Goal: Check status

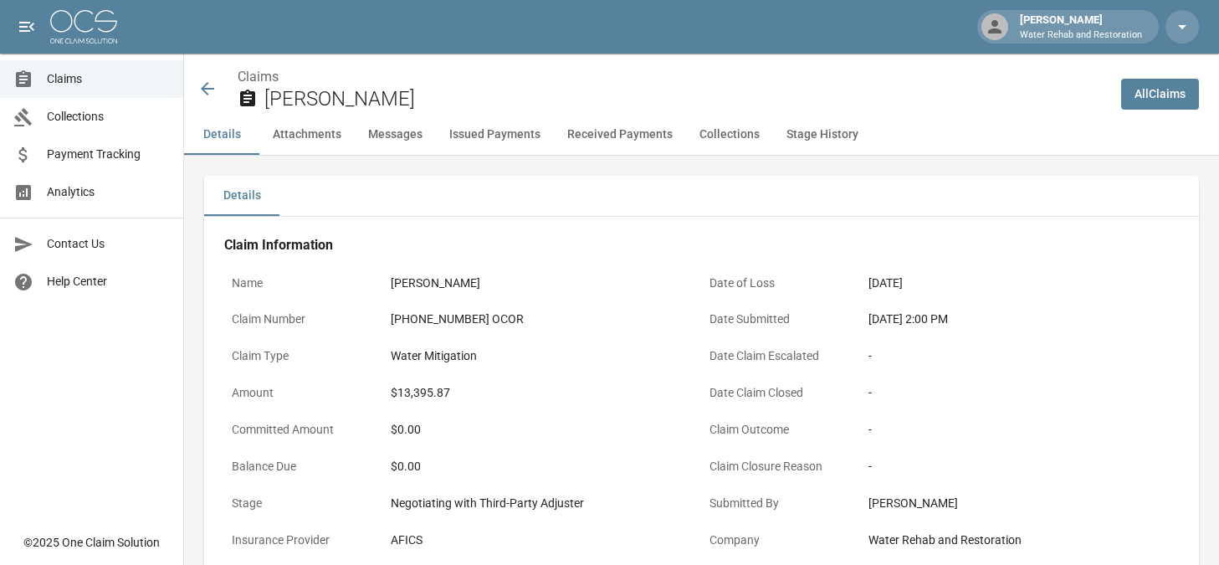
scroll to position [669, 0]
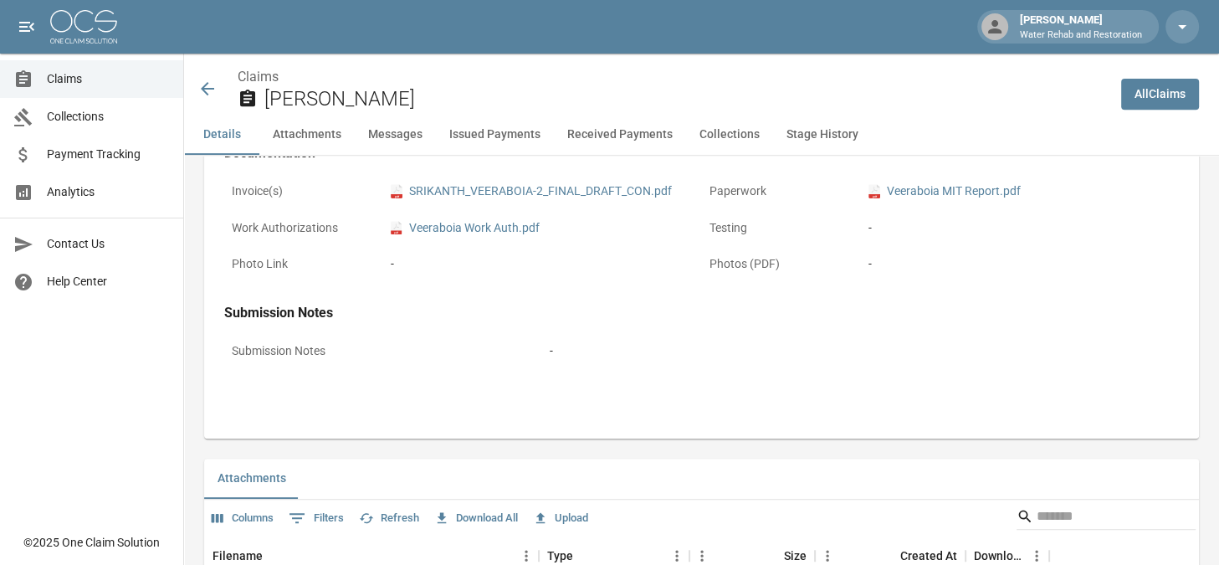
drag, startPoint x: 0, startPoint y: 0, endPoint x: 199, endPoint y: 83, distance: 215.7
click at [199, 83] on icon at bounding box center [207, 89] width 20 height 20
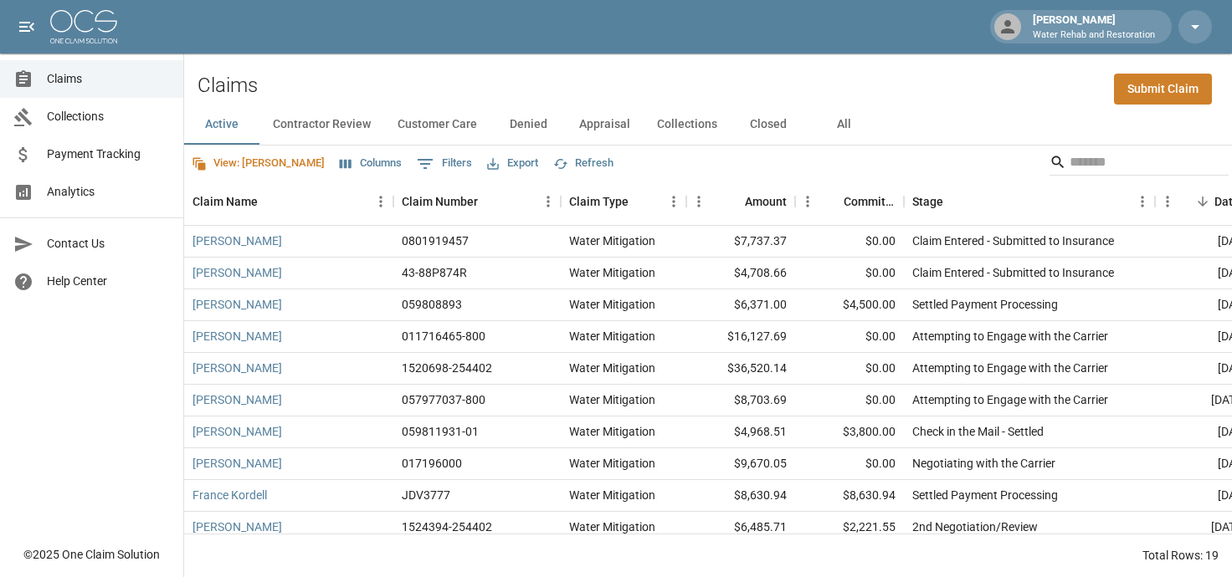
click at [336, 172] on button "Columns" at bounding box center [371, 164] width 70 height 26
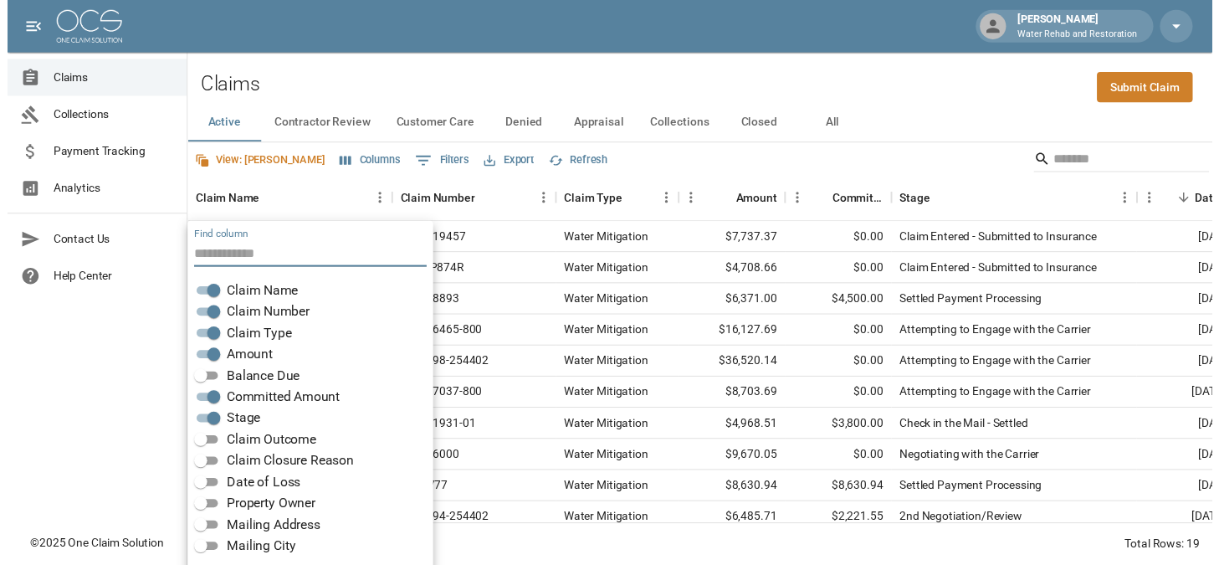
scroll to position [37, 0]
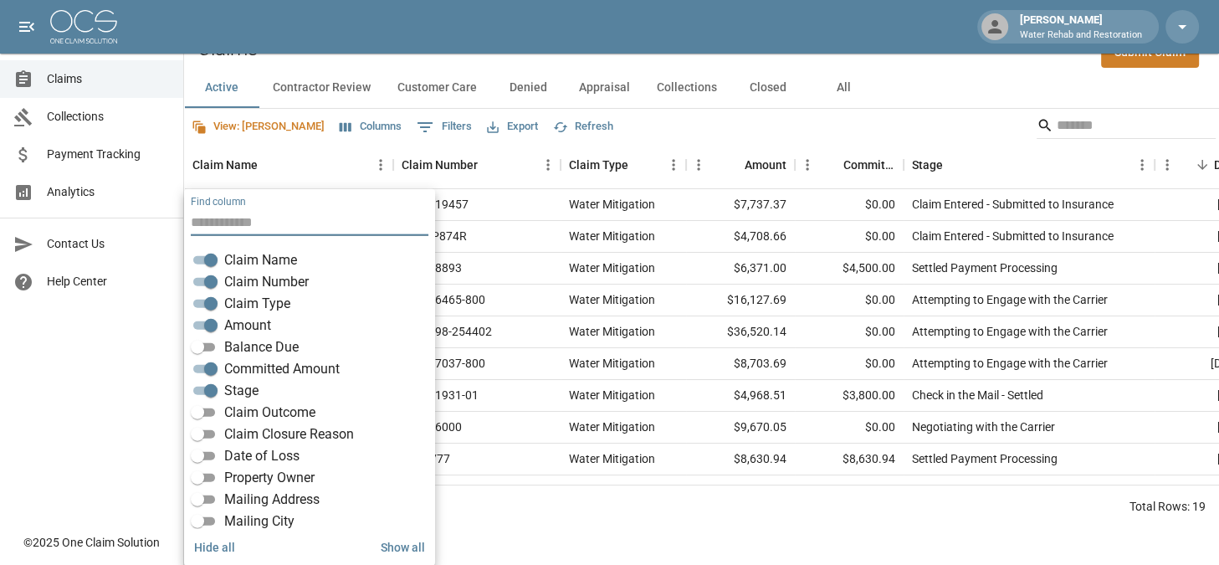
click at [231, 345] on span "Balance Due" at bounding box center [261, 347] width 74 height 20
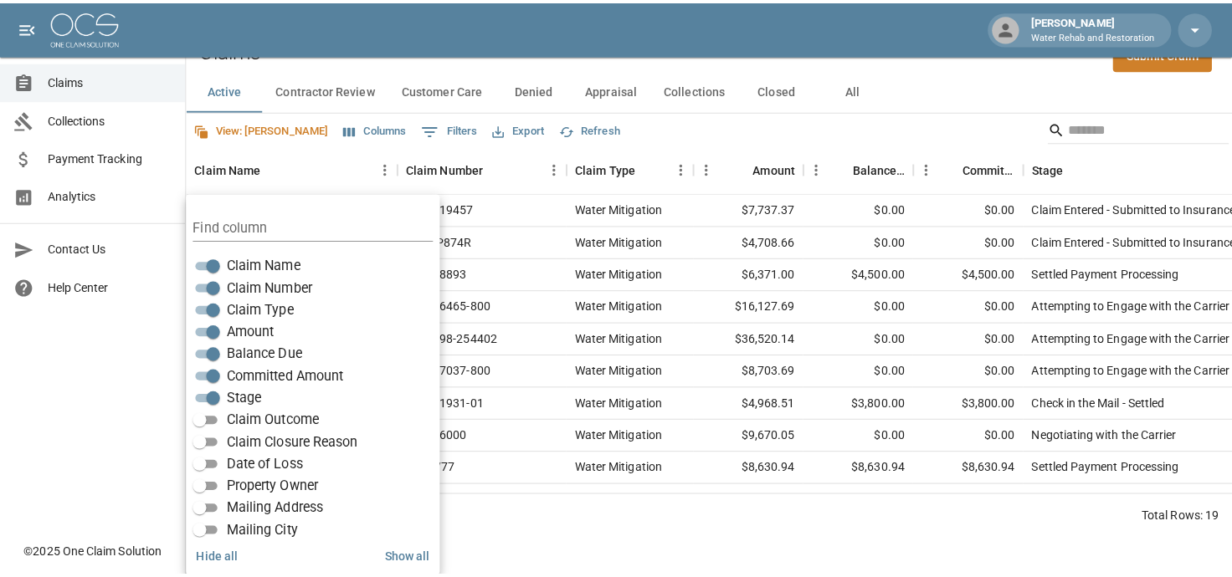
scroll to position [0, 0]
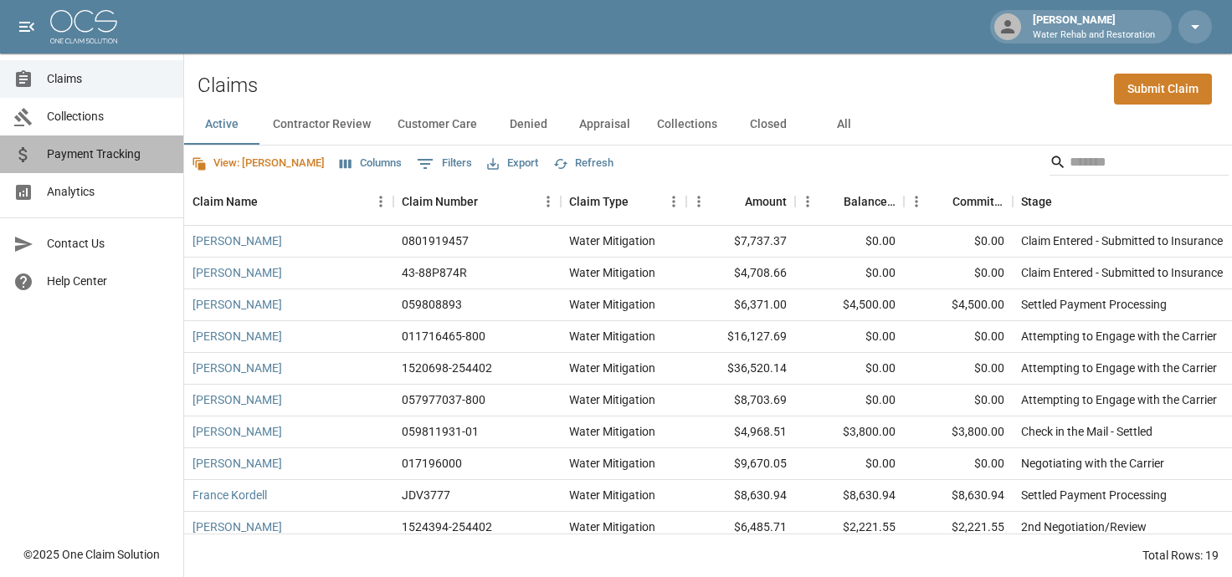
click at [111, 147] on span "Payment Tracking" at bounding box center [108, 155] width 123 height 18
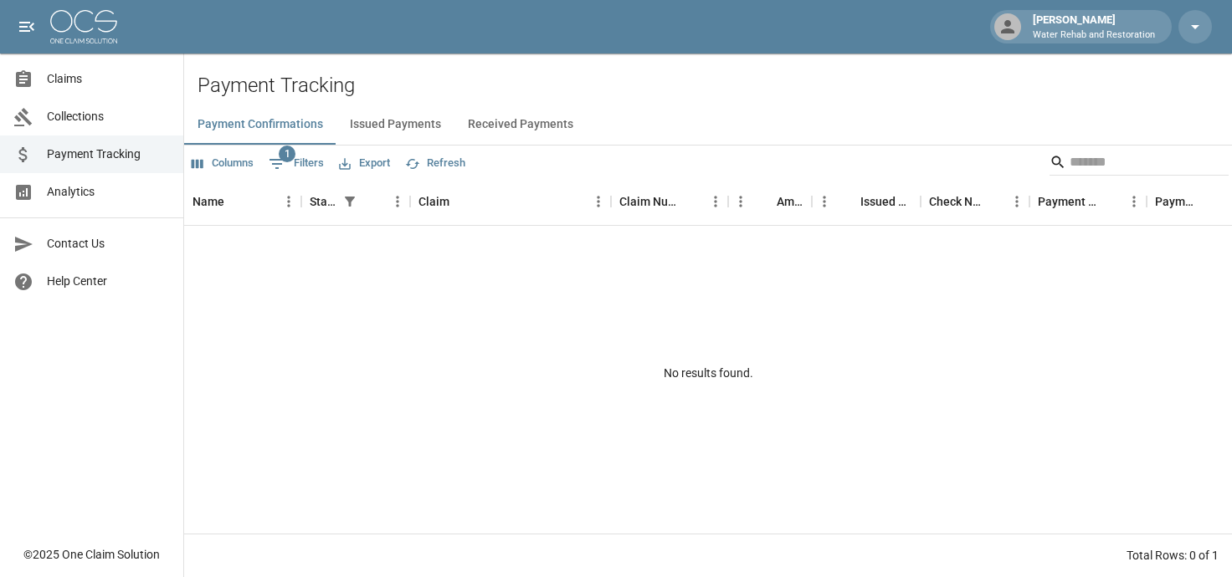
click at [425, 130] on button "Issued Payments" at bounding box center [395, 125] width 118 height 40
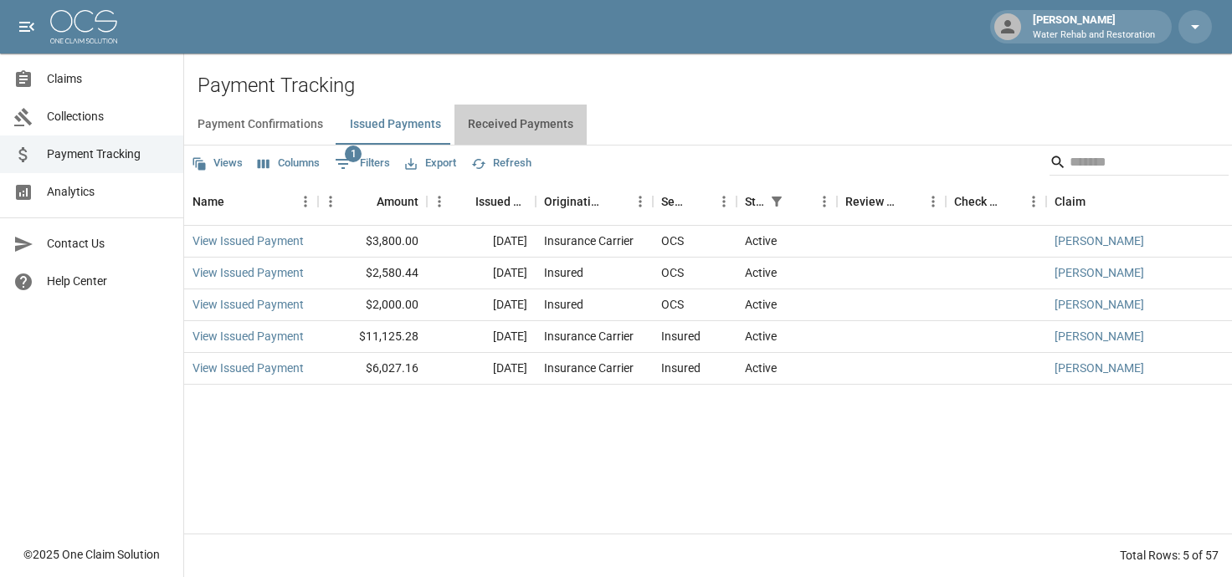
click at [550, 130] on button "Received Payments" at bounding box center [520, 125] width 132 height 40
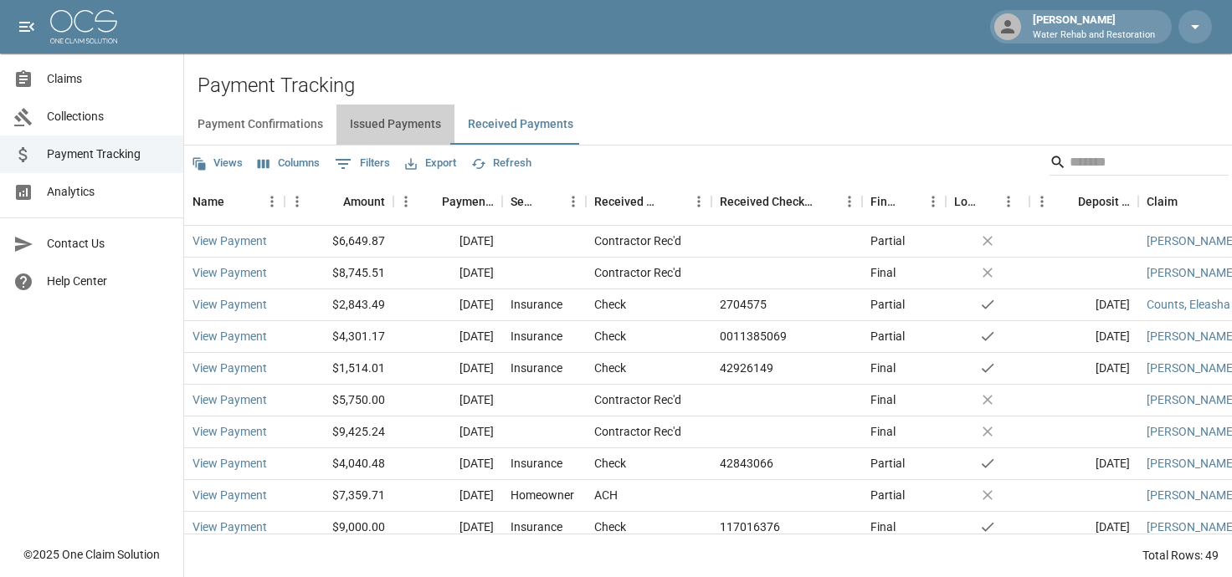
click at [418, 131] on button "Issued Payments" at bounding box center [395, 125] width 118 height 40
